Goal: Check status: Check status

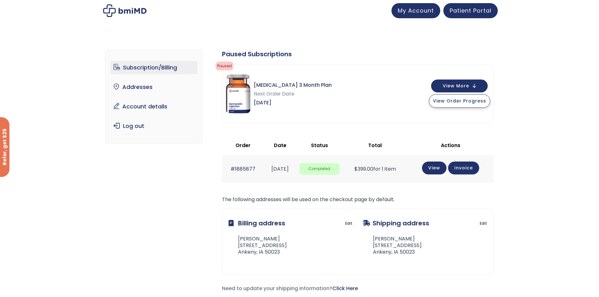
click at [473, 99] on span "View Order Progress" at bounding box center [459, 101] width 53 height 6
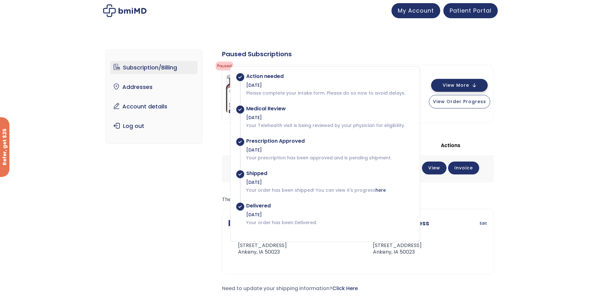
click at [455, 87] on span "View More" at bounding box center [455, 85] width 26 height 4
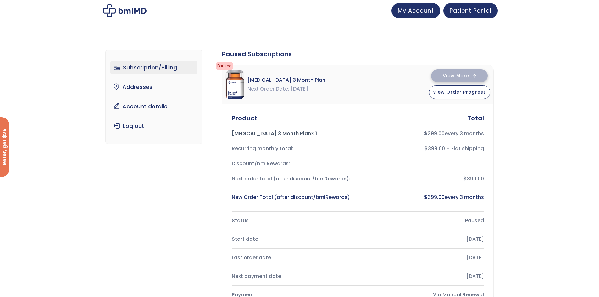
click at [449, 75] on span "View More" at bounding box center [455, 76] width 26 height 4
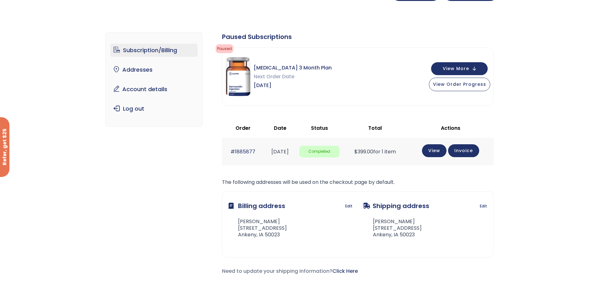
scroll to position [63, 0]
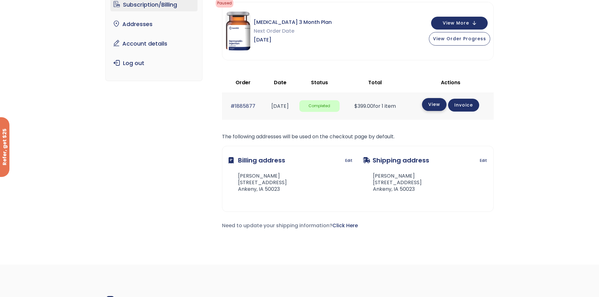
click at [443, 106] on link "View" at bounding box center [434, 104] width 25 height 13
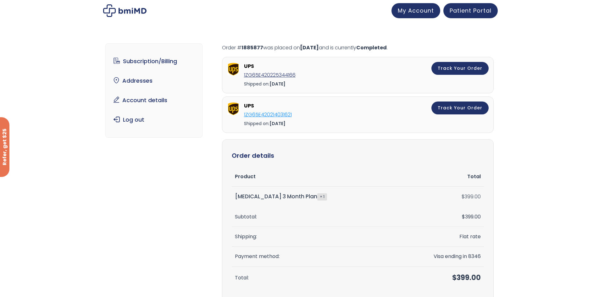
click at [279, 116] on link "1ZG65E420214031621" at bounding box center [268, 114] width 48 height 7
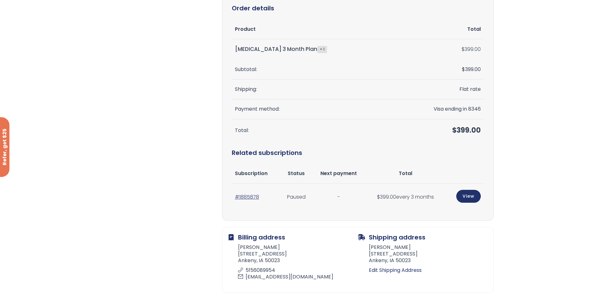
scroll to position [189, 0]
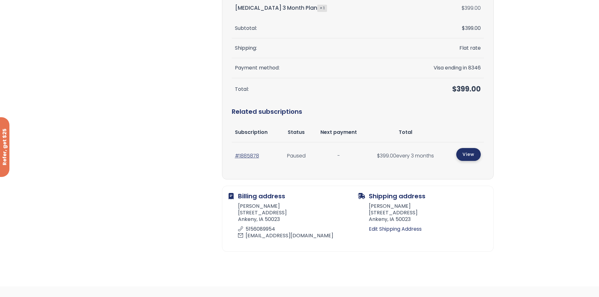
click at [465, 158] on link "View" at bounding box center [468, 154] width 25 height 13
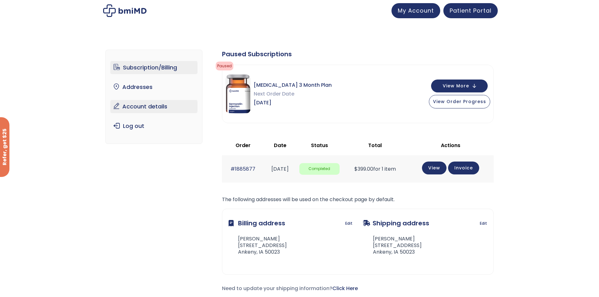
click at [145, 105] on link "Account details" at bounding box center [153, 106] width 87 height 13
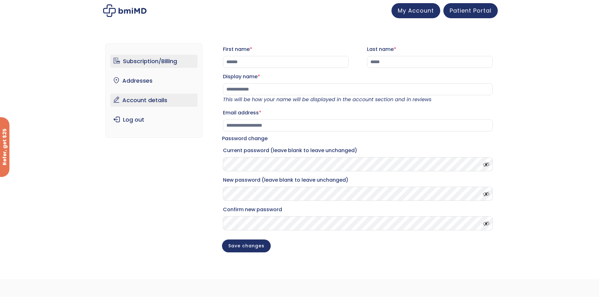
click at [151, 63] on link "Subscription/Billing" at bounding box center [153, 61] width 87 height 13
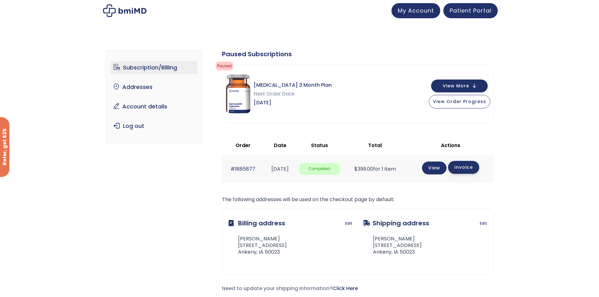
click at [462, 166] on link "Invoice" at bounding box center [463, 167] width 31 height 13
click at [440, 167] on link "View" at bounding box center [434, 167] width 25 height 13
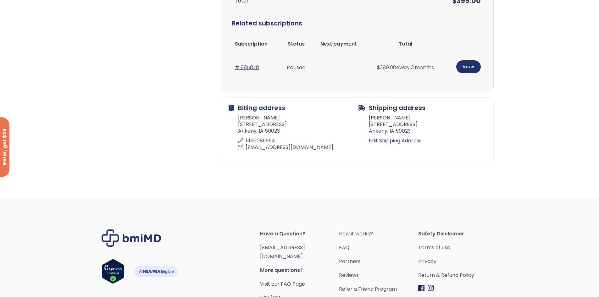
scroll to position [265, 0]
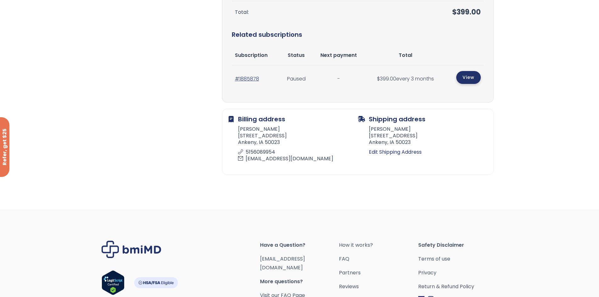
click at [462, 77] on link "View" at bounding box center [468, 77] width 25 height 13
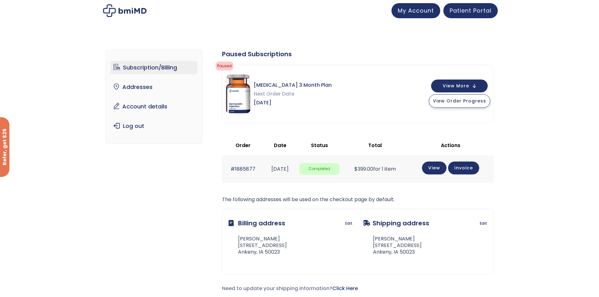
click at [462, 102] on span "View Order Progress" at bounding box center [459, 101] width 53 height 6
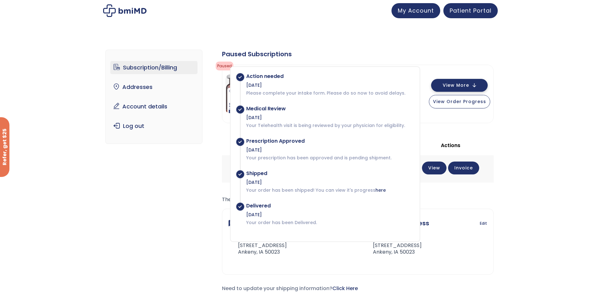
click at [463, 86] on span "View More" at bounding box center [455, 85] width 26 height 4
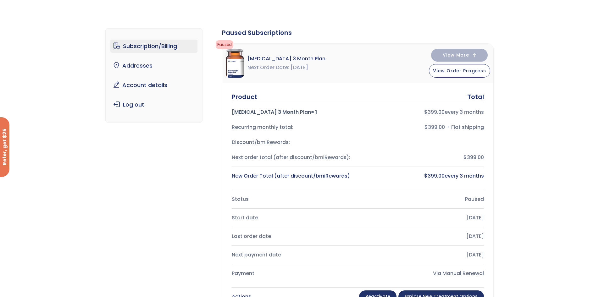
scroll to position [126, 0]
